Goal: Information Seeking & Learning: Compare options

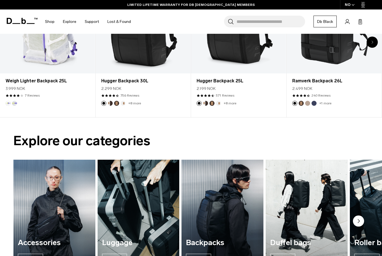
scroll to position [312, 0]
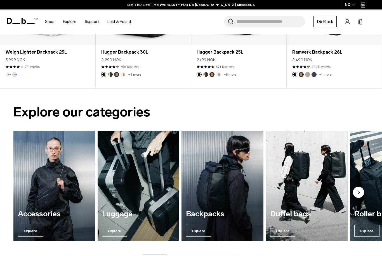
drag, startPoint x: 189, startPoint y: 227, endPoint x: 189, endPoint y: 212, distance: 14.2
click at [189, 212] on h3 "Backpacks" at bounding box center [222, 214] width 73 height 8
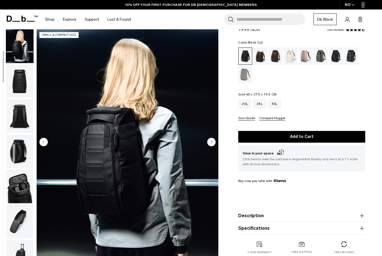
scroll to position [19, 0]
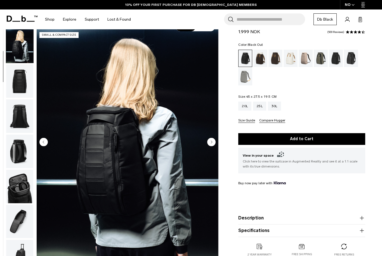
click at [214, 142] on circle "Next slide" at bounding box center [211, 142] width 8 height 8
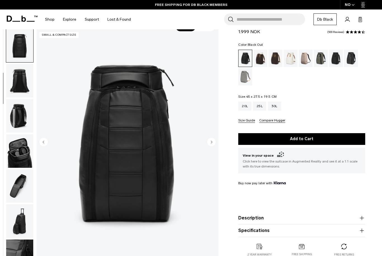
scroll to position [71, 0]
click at [216, 144] on img "3 / 10" at bounding box center [128, 142] width 182 height 227
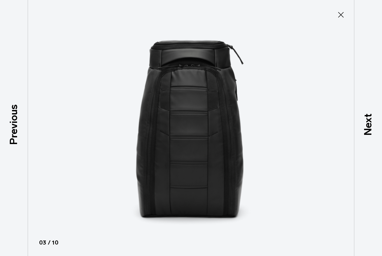
click at [341, 17] on icon at bounding box center [340, 14] width 9 height 9
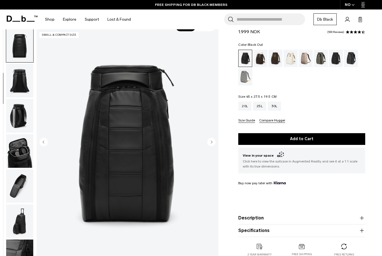
click at [211, 144] on circle "Next slide" at bounding box center [211, 142] width 8 height 8
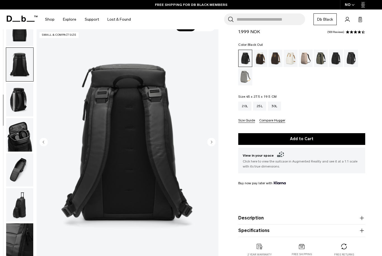
scroll to position [107, 0]
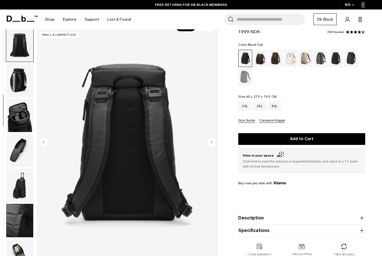
click at [212, 144] on circle "Next slide" at bounding box center [211, 142] width 8 height 8
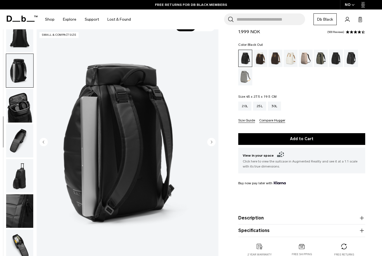
scroll to position [127, 0]
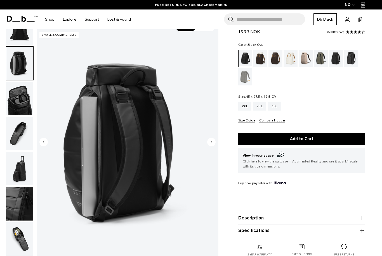
click at [212, 144] on circle "Next slide" at bounding box center [211, 142] width 8 height 8
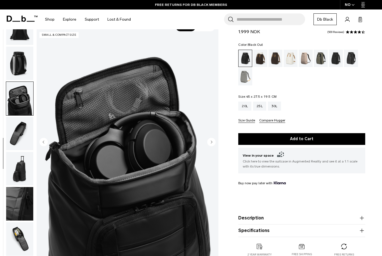
click at [213, 145] on circle "Next slide" at bounding box center [211, 142] width 8 height 8
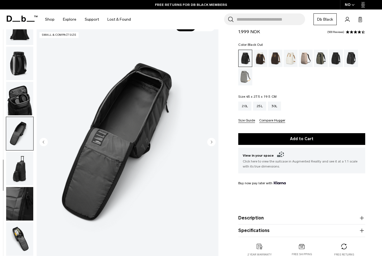
click at [215, 146] on icon "Next slide" at bounding box center [211, 142] width 8 height 8
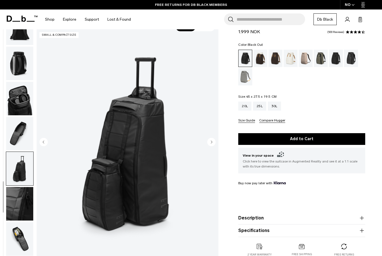
click at [213, 143] on circle "Next slide" at bounding box center [211, 142] width 8 height 8
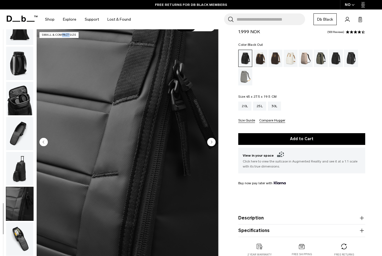
click at [213, 143] on circle "Next slide" at bounding box center [211, 142] width 8 height 8
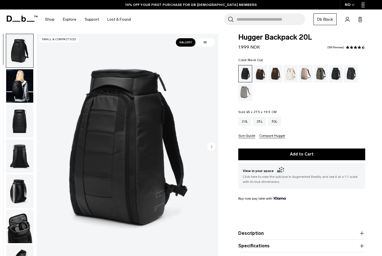
scroll to position [8, 0]
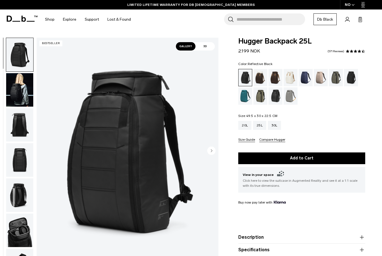
click at [276, 96] on div "Reflective Black" at bounding box center [275, 95] width 14 height 17
